Goal: Find specific page/section: Find specific page/section

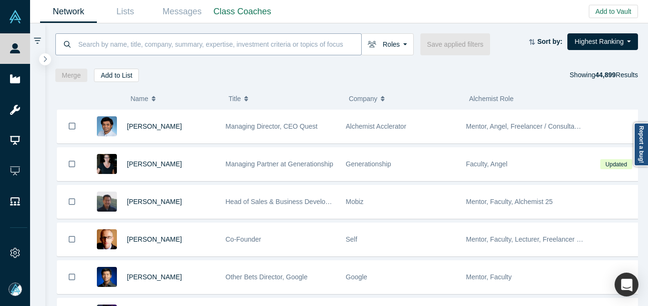
drag, startPoint x: 0, startPoint y: 0, endPoint x: 168, endPoint y: 44, distance: 173.2
click at [168, 44] on input at bounding box center [219, 44] width 284 height 22
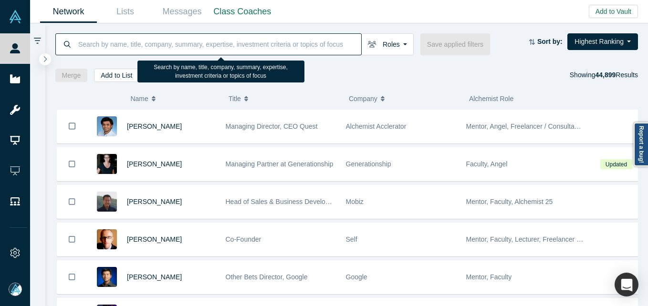
paste input "[PERSON_NAME]"
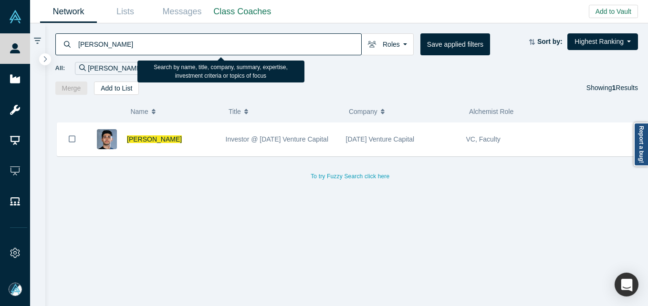
click at [133, 51] on input "[PERSON_NAME]" at bounding box center [219, 44] width 284 height 22
click at [133, 48] on input "[PERSON_NAME]" at bounding box center [219, 44] width 284 height 22
paste input "[PERSON_NAME]"
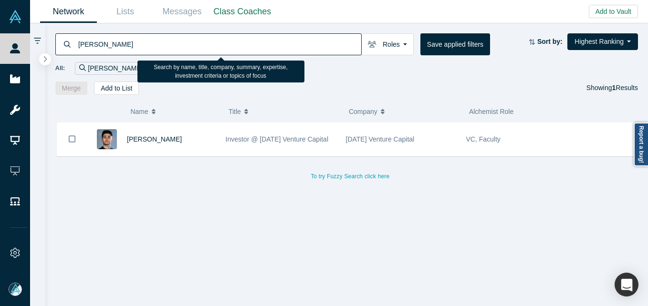
click at [81, 41] on input "[PERSON_NAME]" at bounding box center [219, 44] width 284 height 22
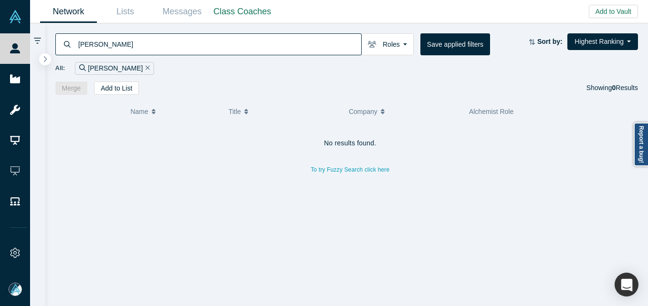
click at [157, 48] on input "[PERSON_NAME]" at bounding box center [219, 44] width 284 height 22
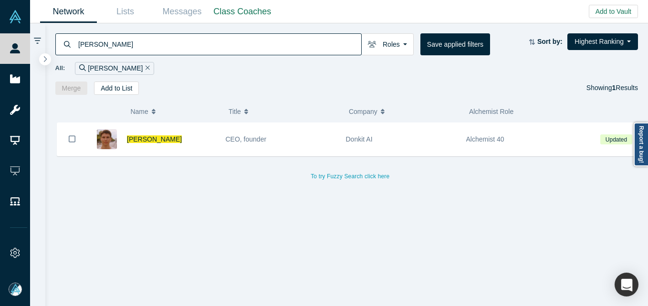
type input "[PERSON_NAME]"
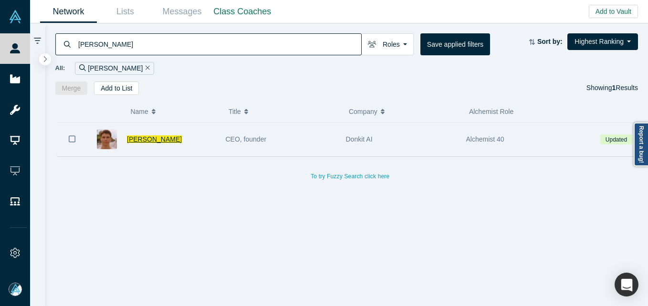
click at [158, 143] on span "[PERSON_NAME]" at bounding box center [154, 140] width 55 height 8
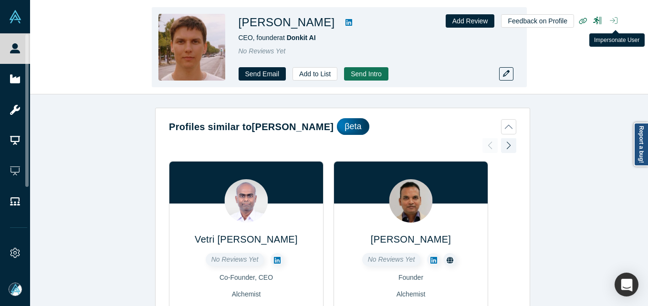
click at [615, 19] on icon "button" at bounding box center [614, 21] width 8 height 8
